Goal: Find specific page/section: Find specific page/section

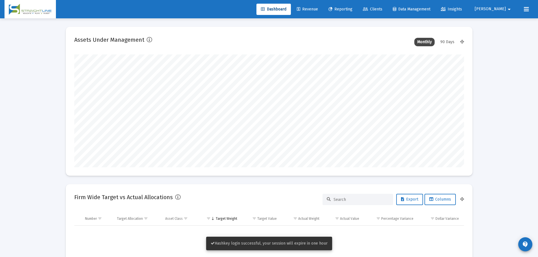
scroll to position [113, 210]
type input "[DATE]"
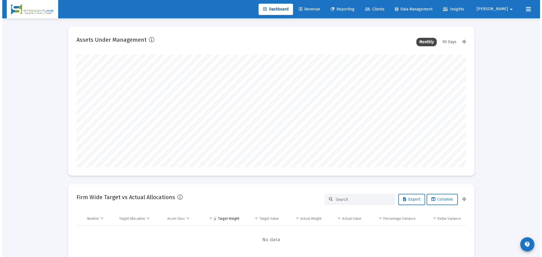
scroll to position [113, 182]
click at [387, 5] on link "Clients" at bounding box center [372, 9] width 29 height 11
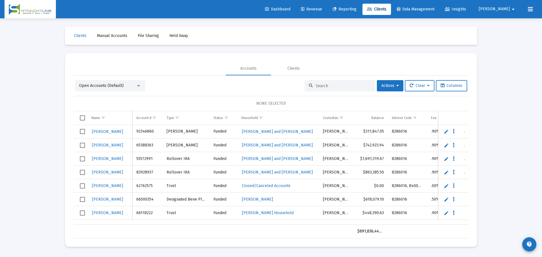
click at [337, 85] on input at bounding box center [343, 86] width 55 height 5
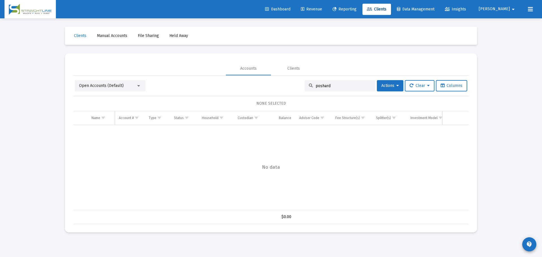
click at [146, 88] on div "Open Accounts (Default) poshard Actions Clear Columns" at bounding box center [271, 85] width 393 height 11
click at [137, 85] on div at bounding box center [138, 86] width 5 height 5
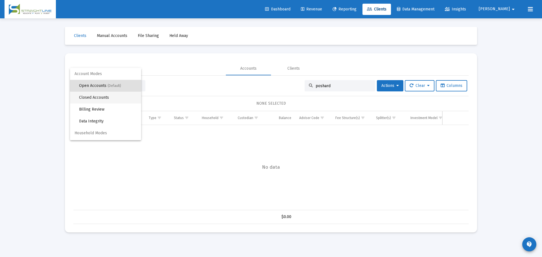
click at [126, 100] on span "Closed Accounts" at bounding box center [108, 98] width 58 height 12
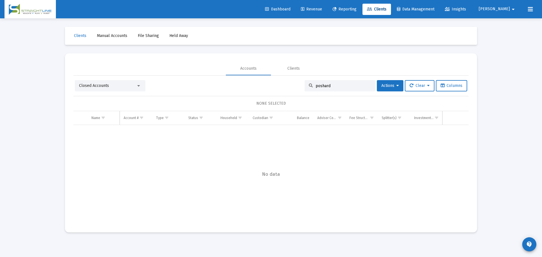
click at [136, 86] on div at bounding box center [138, 86] width 5 height 5
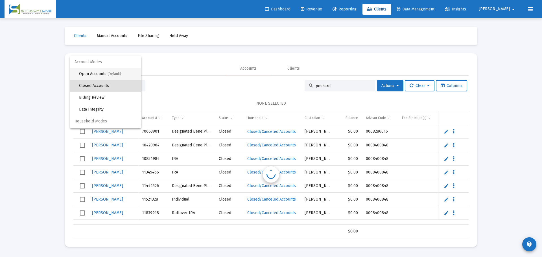
click at [117, 76] on span "(Default)" at bounding box center [115, 74] width 14 height 4
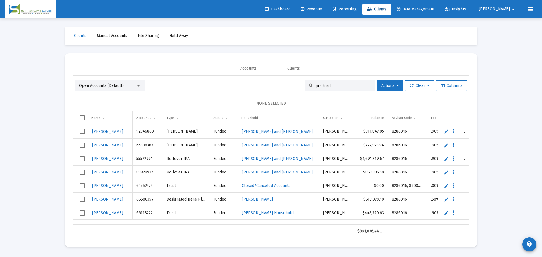
click at [339, 88] on input "poshard" at bounding box center [343, 86] width 55 height 5
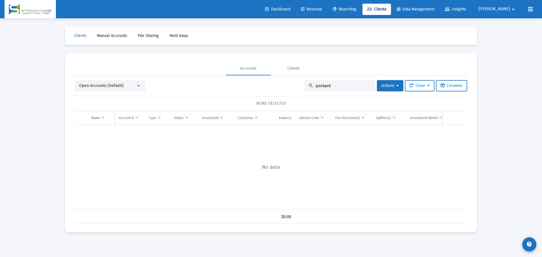
drag, startPoint x: 342, startPoint y: 83, endPoint x: 334, endPoint y: 88, distance: 8.8
click at [341, 83] on div "poshard" at bounding box center [340, 85] width 71 height 11
drag, startPoint x: 334, startPoint y: 88, endPoint x: 256, endPoint y: 90, distance: 78.0
click at [260, 90] on div "Open Accounts (Default) poshard Actions Clear Columns" at bounding box center [271, 85] width 393 height 11
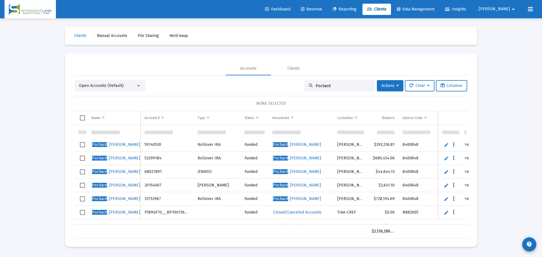
scroll to position [67, 0]
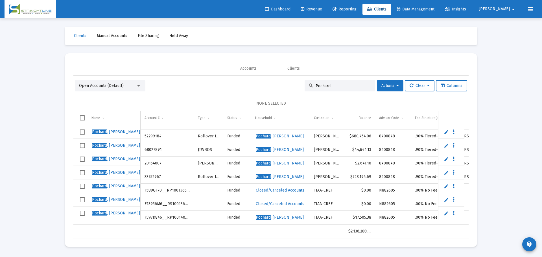
click at [329, 87] on input "Pochard" at bounding box center [343, 86] width 55 height 5
paste input "405552"
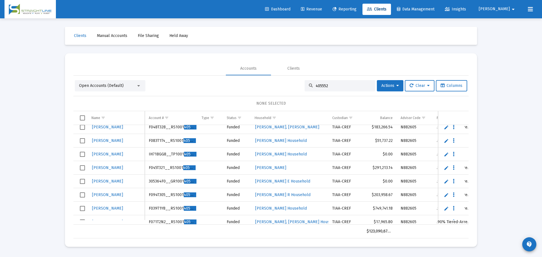
scroll to position [151, 0]
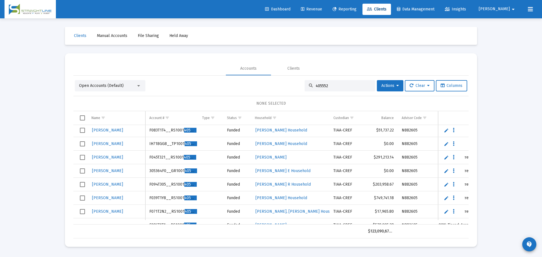
drag, startPoint x: 333, startPoint y: 86, endPoint x: 268, endPoint y: 93, distance: 65.0
click at [269, 93] on div "Open Accounts (Default) 405552 Actions Clear Columns NONE SELECTED Name Name Ac…" at bounding box center [270, 159] width 395 height 158
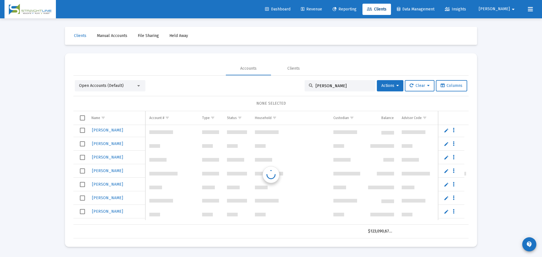
scroll to position [0, 0]
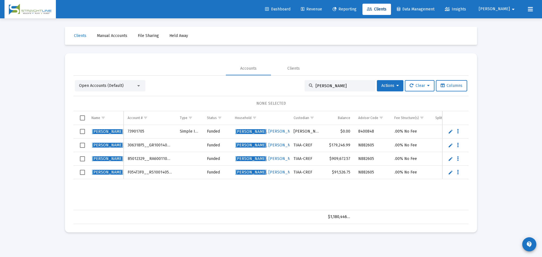
type input "[PERSON_NAME]"
